Goal: Register for event/course

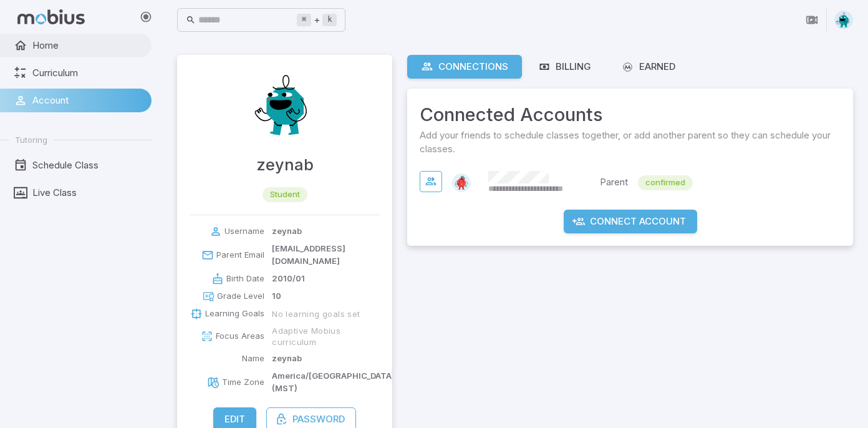
click at [54, 48] on span "Home" at bounding box center [87, 46] width 110 height 14
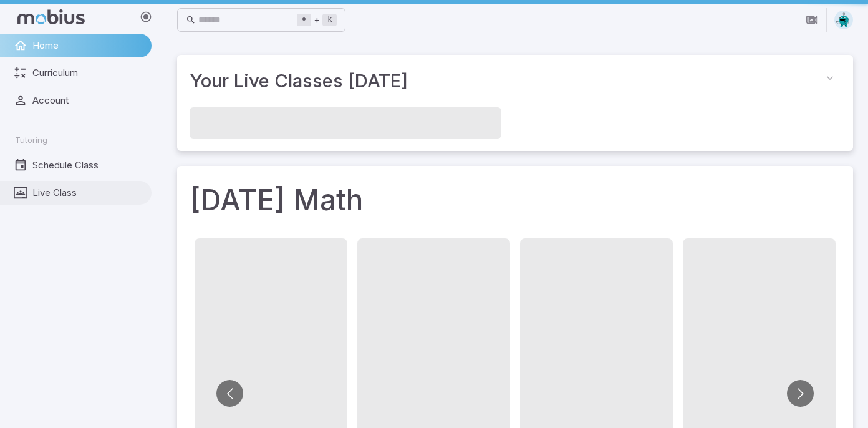
click at [78, 193] on span "Live Class" at bounding box center [87, 193] width 110 height 14
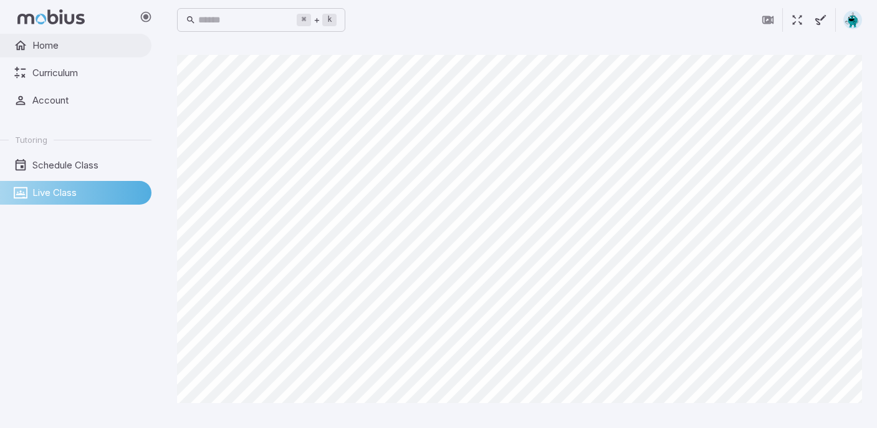
click at [93, 44] on span "Home" at bounding box center [87, 46] width 110 height 14
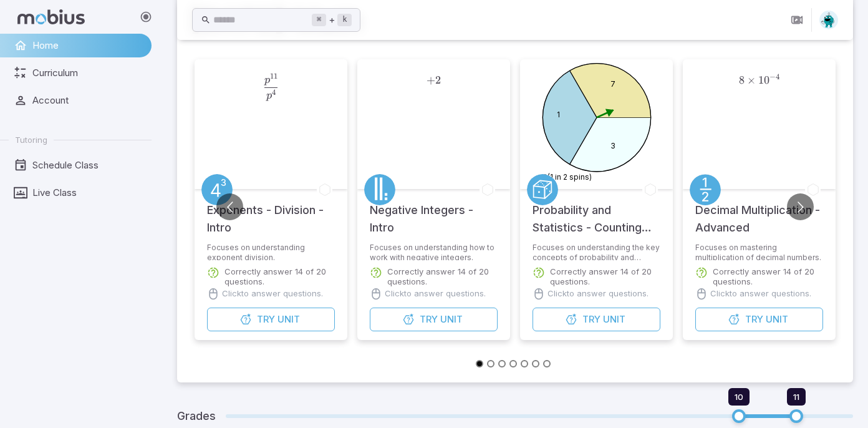
scroll to position [192, 0]
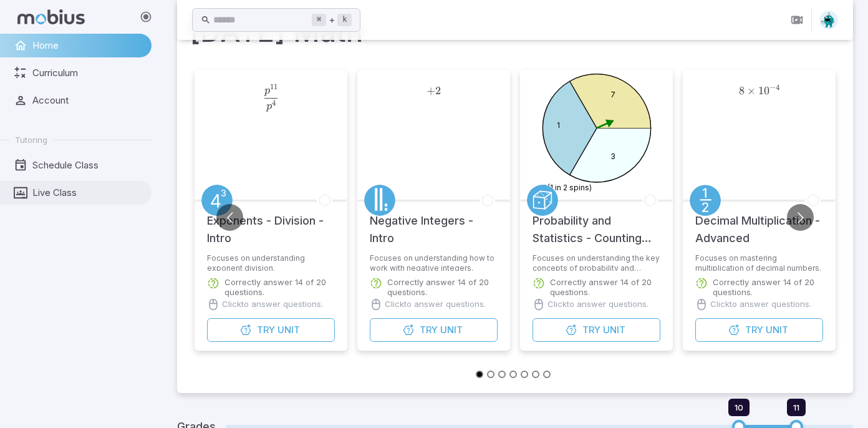
click at [67, 194] on span "Live Class" at bounding box center [87, 193] width 110 height 14
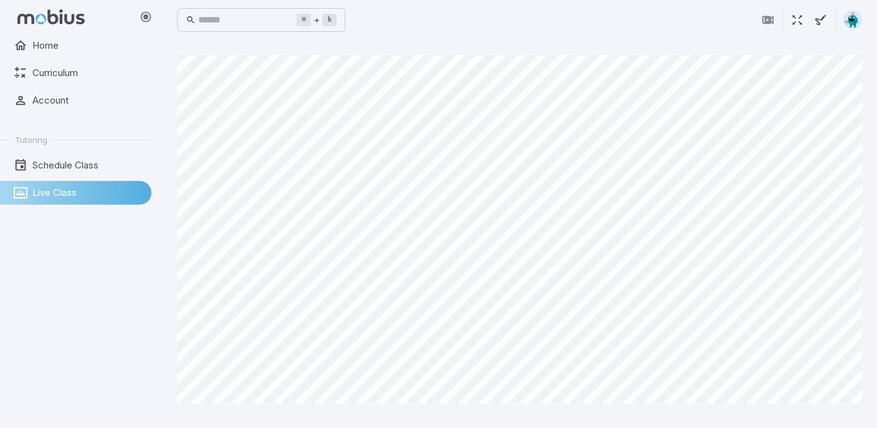
click at [853, 13] on img at bounding box center [852, 20] width 19 height 19
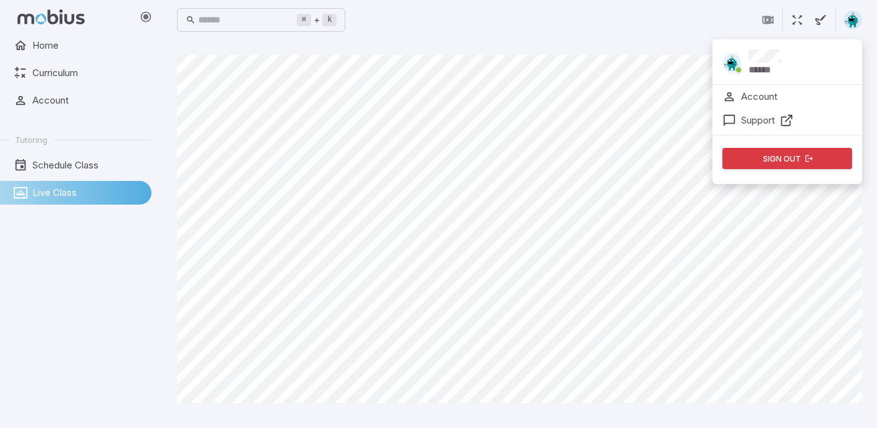
click at [735, 64] on span at bounding box center [738, 70] width 15 height 14
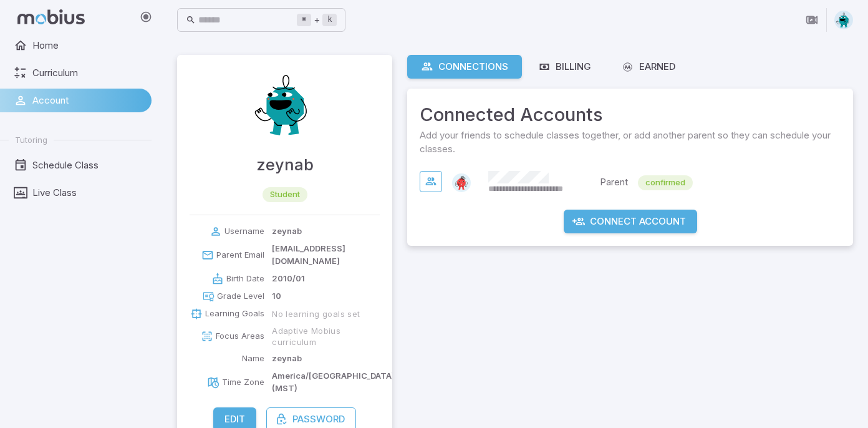
click at [275, 145] on div "zeynab student" at bounding box center [284, 135] width 215 height 160
click at [563, 77] on link "Billing" at bounding box center [564, 67] width 80 height 24
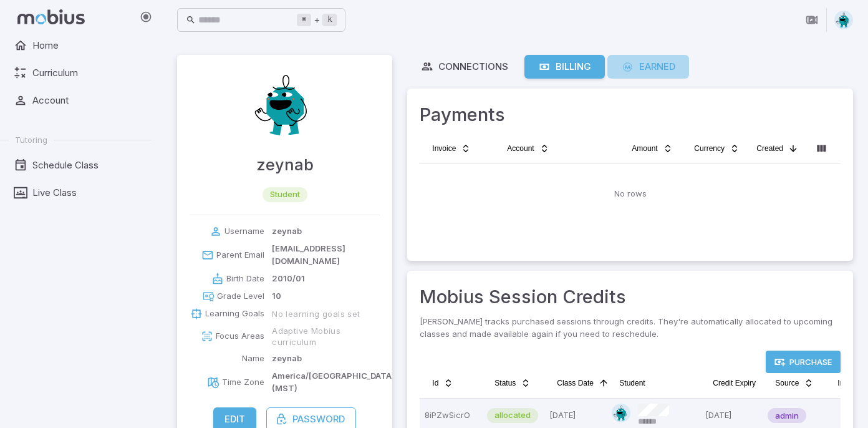
click at [651, 60] on div "Earned" at bounding box center [648, 67] width 54 height 14
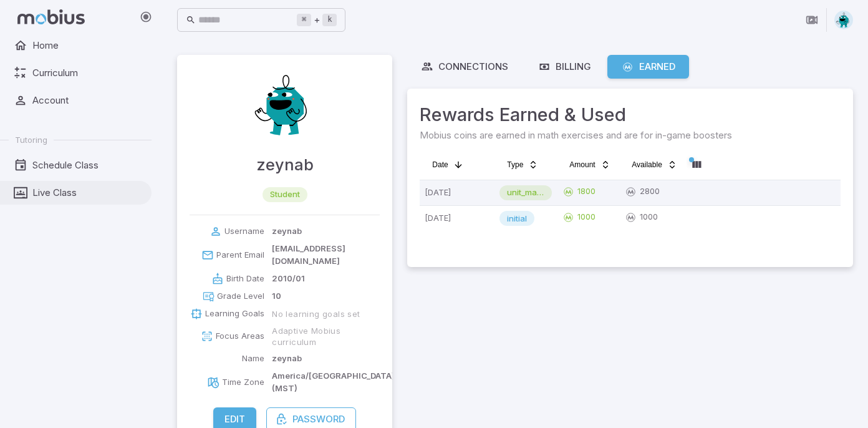
click at [42, 186] on span "Live Class" at bounding box center [87, 193] width 110 height 14
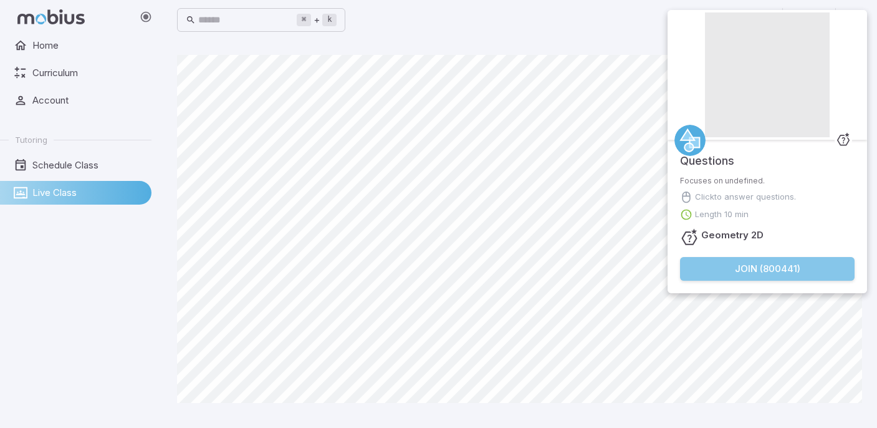
click at [759, 269] on button "Join ( 800441 )" at bounding box center [767, 269] width 175 height 24
click at [739, 267] on button "Join ( 120327 )" at bounding box center [767, 269] width 175 height 24
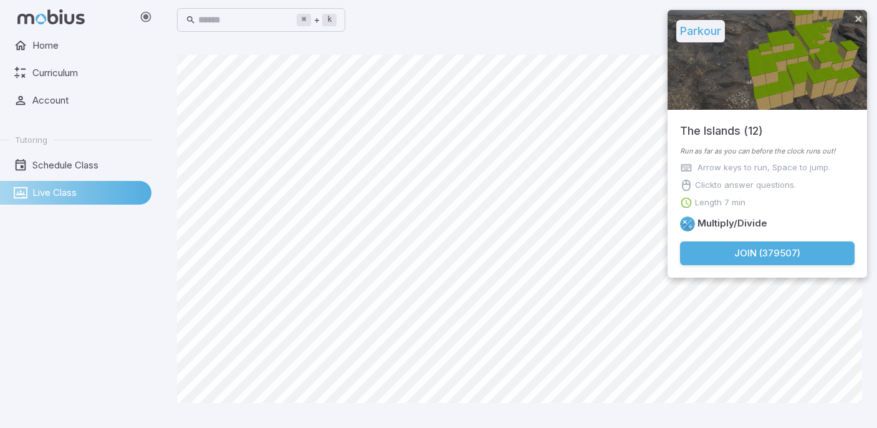
click at [745, 249] on button "Join ( 379507 )" at bounding box center [767, 253] width 175 height 24
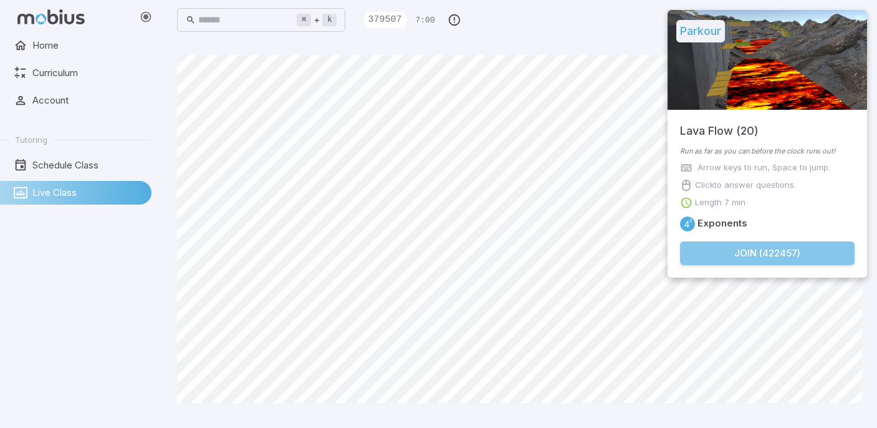
click at [754, 252] on button "Join ( 422457 )" at bounding box center [767, 253] width 175 height 24
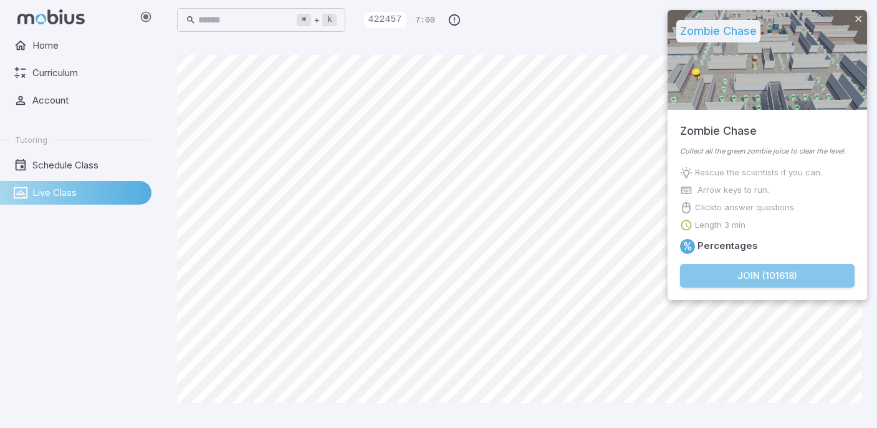
click at [736, 277] on button "Join ( 101618 )" at bounding box center [767, 276] width 175 height 24
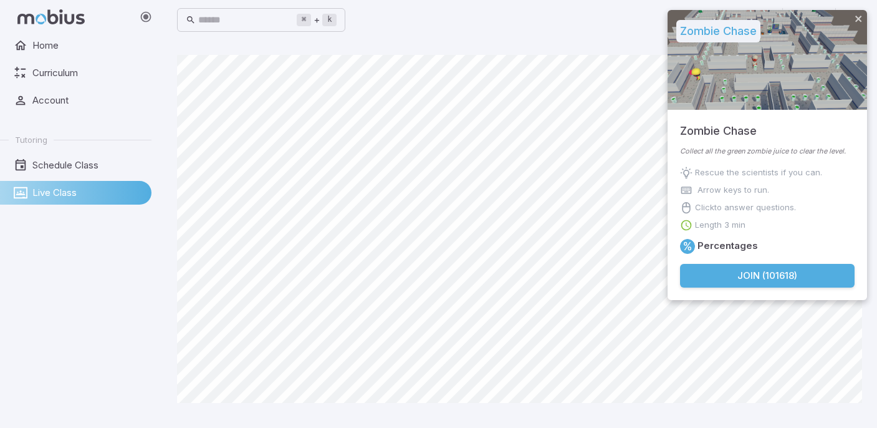
click at [755, 280] on button "Join ( 101618 )" at bounding box center [767, 276] width 175 height 24
